Goal: Information Seeking & Learning: Learn about a topic

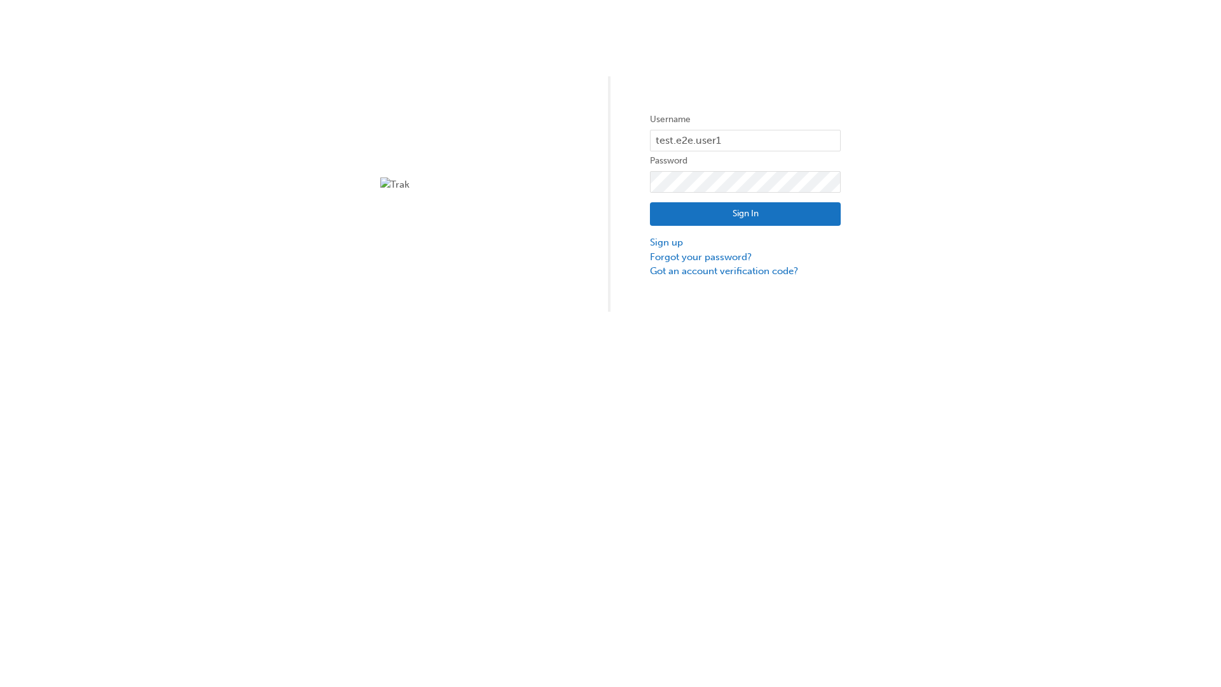
type input "test.e2e.user14"
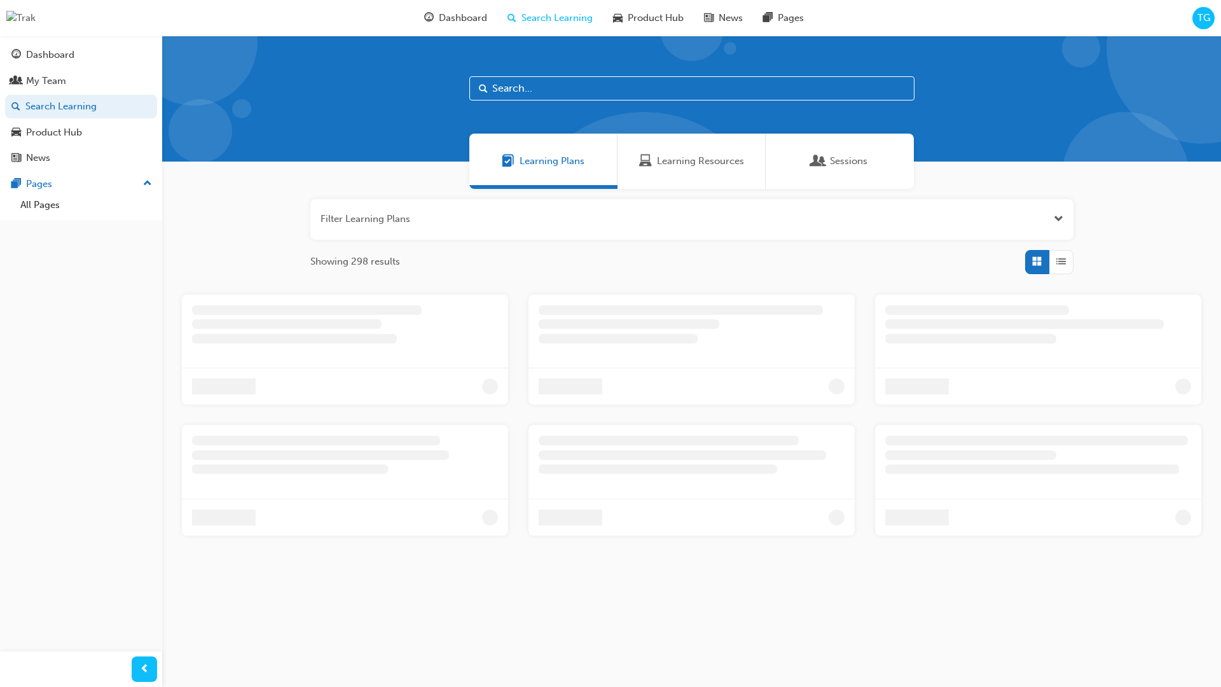
scroll to position [41, 0]
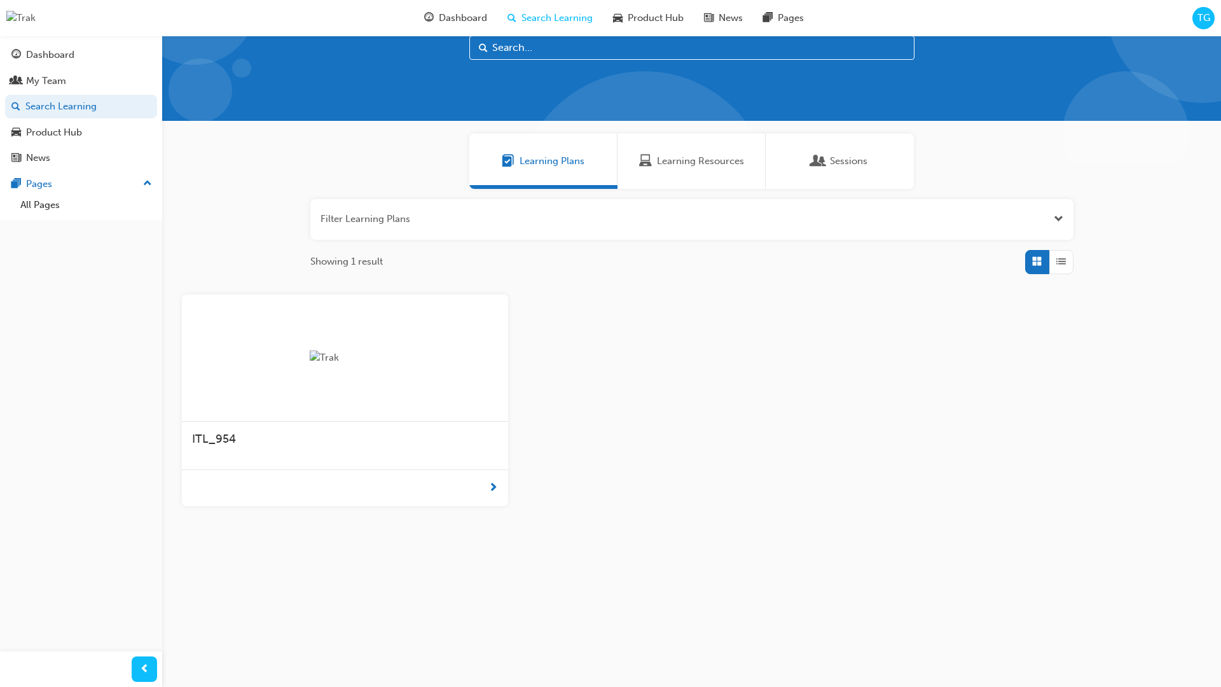
scroll to position [36, 0]
